Goal: Task Accomplishment & Management: Complete application form

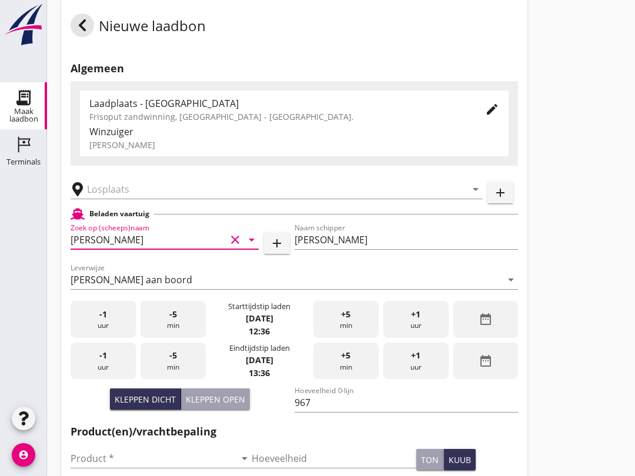
scroll to position [14, 0]
click at [143, 199] on input "text" at bounding box center [268, 189] width 363 height 19
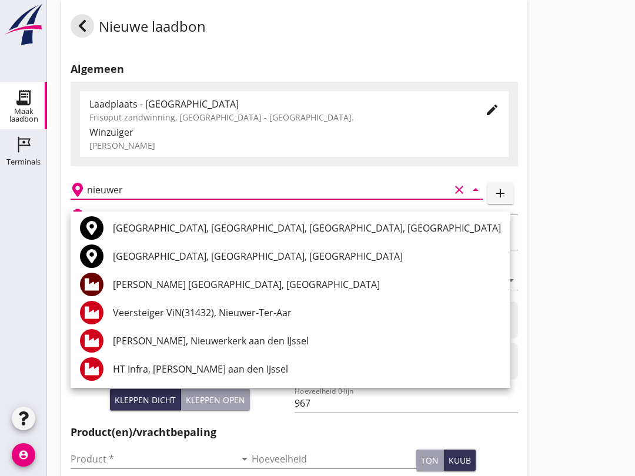
scroll to position [31, 0]
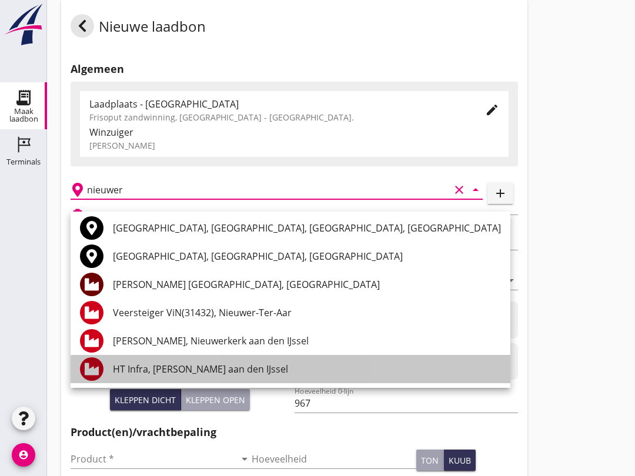
click at [135, 364] on div "HT Infra, [PERSON_NAME] aan den IJssel" at bounding box center [307, 369] width 388 height 14
type input "HT Infra, [PERSON_NAME] aan den IJssel"
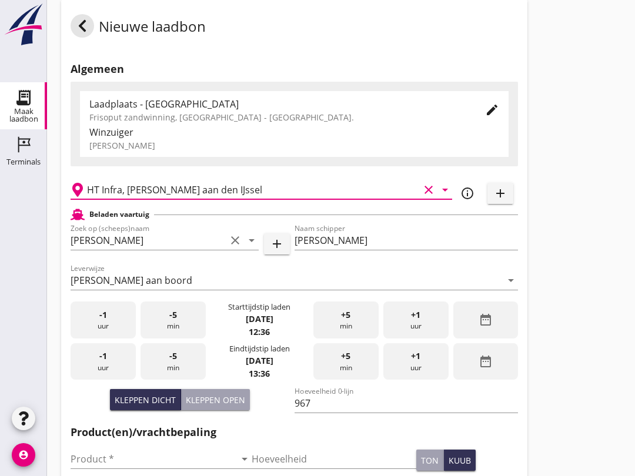
click at [369, 249] on input "[PERSON_NAME]" at bounding box center [406, 240] width 224 height 19
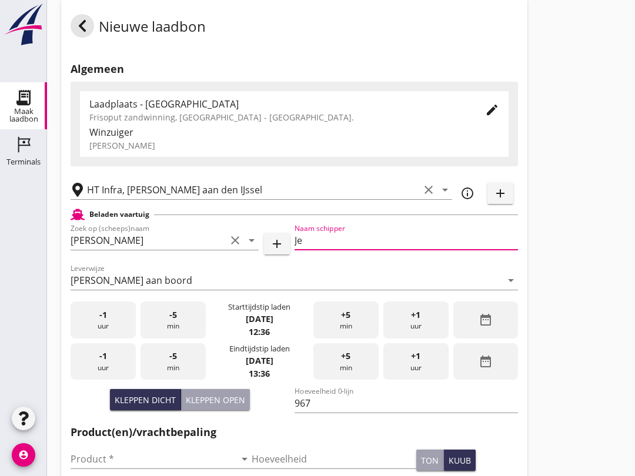
type input "J"
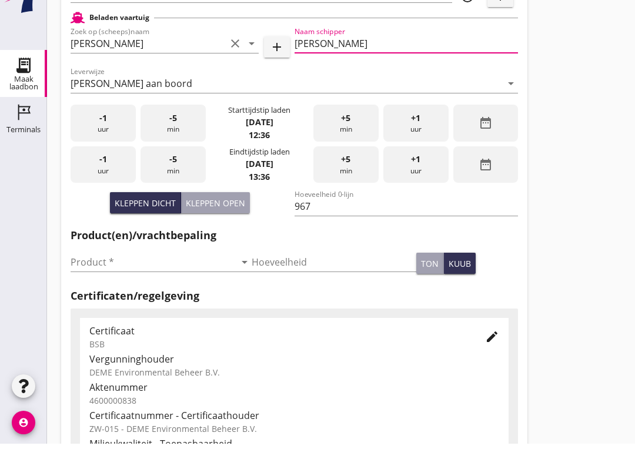
scroll to position [187, 0]
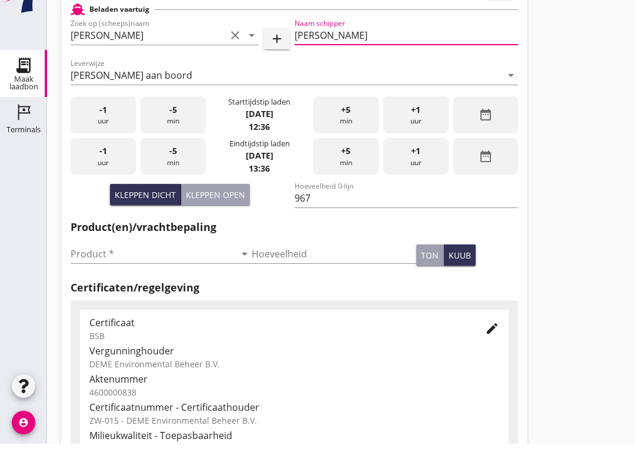
type input "[PERSON_NAME]"
click at [86, 277] on input "Product *" at bounding box center [153, 286] width 165 height 19
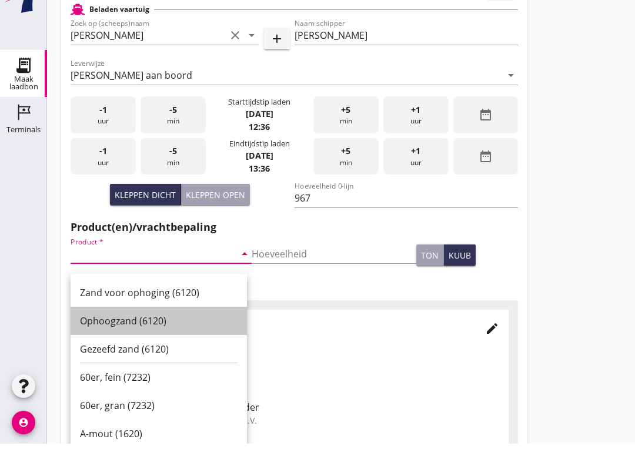
click at [93, 346] on div "Ophoogzand (6120)" at bounding box center [159, 353] width 158 height 14
type input "Ophoogzand (6120)"
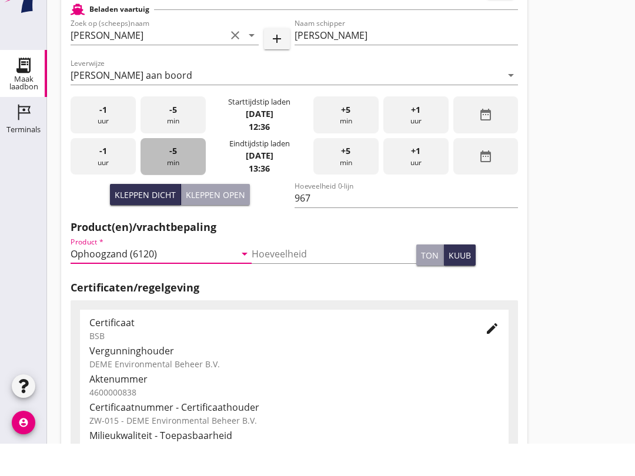
click at [173, 177] on span "-5" at bounding box center [173, 183] width 8 height 13
click at [169, 177] on span "-5" at bounding box center [173, 183] width 8 height 13
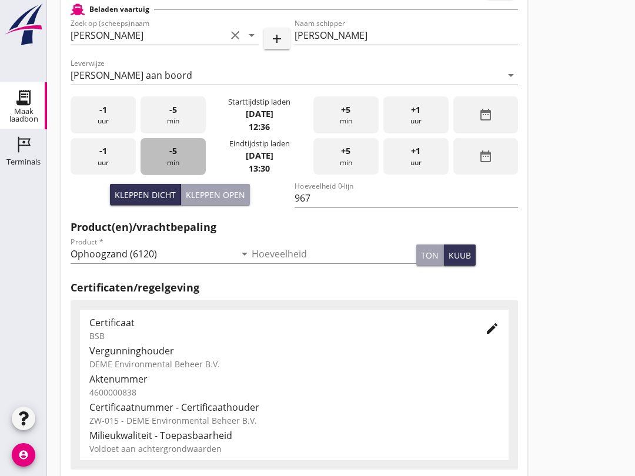
click at [168, 163] on div "-5 min" at bounding box center [172, 156] width 65 height 37
click at [170, 158] on span "-5" at bounding box center [173, 151] width 8 height 13
click at [172, 158] on span "-5" at bounding box center [173, 151] width 8 height 13
click at [173, 158] on span "-5" at bounding box center [173, 151] width 8 height 13
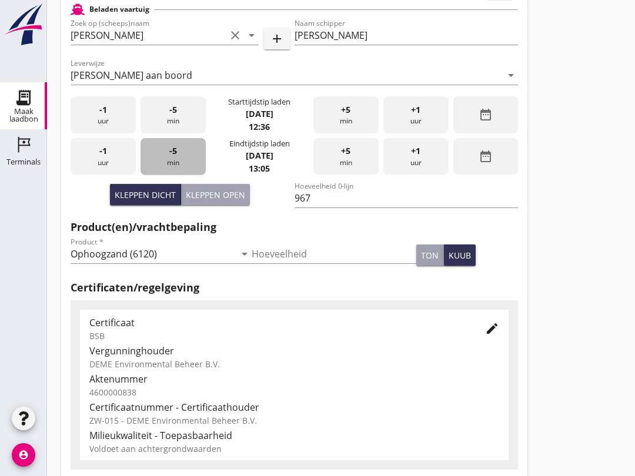
click at [171, 158] on span "-5" at bounding box center [173, 151] width 8 height 13
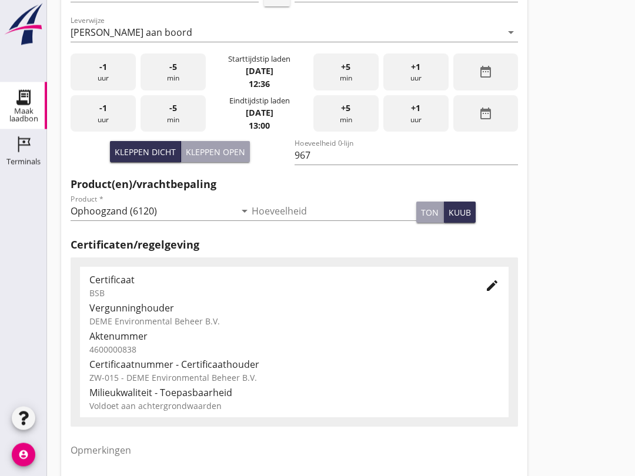
scroll to position [374, 0]
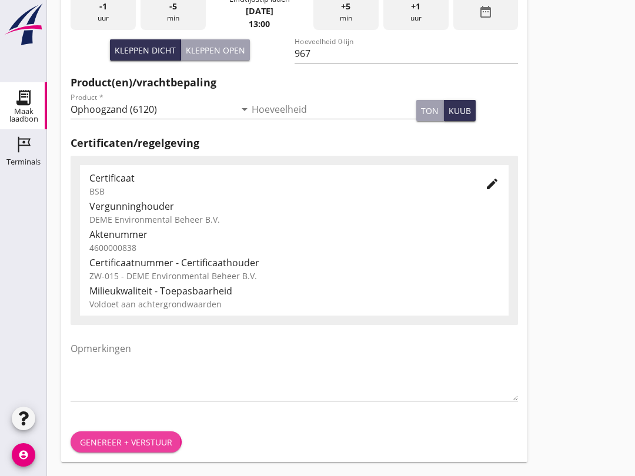
click at [103, 437] on div "Genereer + verstuur" at bounding box center [126, 442] width 92 height 12
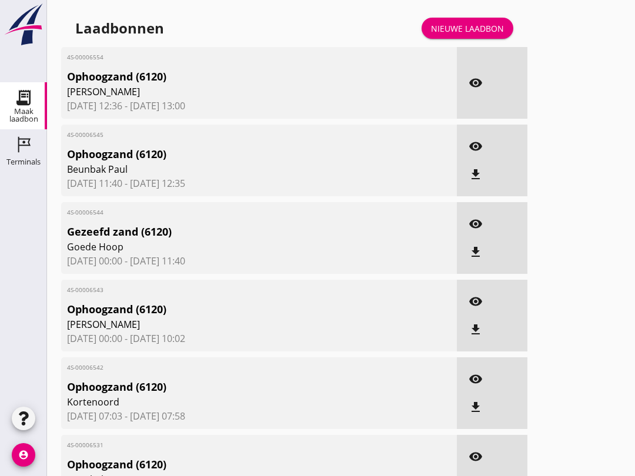
click at [474, 90] on icon "visibility" at bounding box center [475, 83] width 14 height 14
